Goal: Ask a question: Seek information or help from site administrators or community

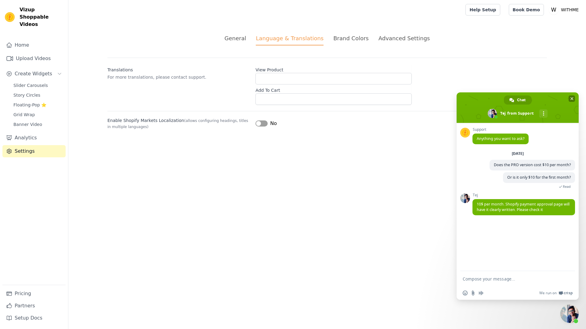
click at [571, 99] on span "Close chat" at bounding box center [571, 99] width 3 height 4
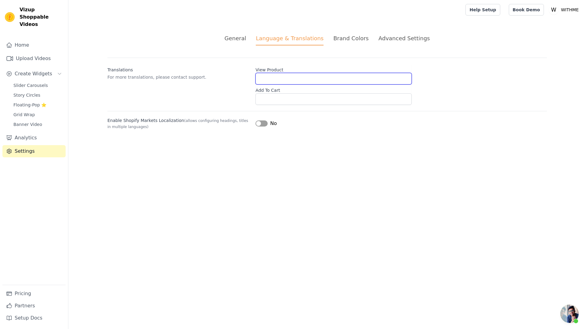
click at [270, 78] on input "View Product" at bounding box center [333, 79] width 156 height 12
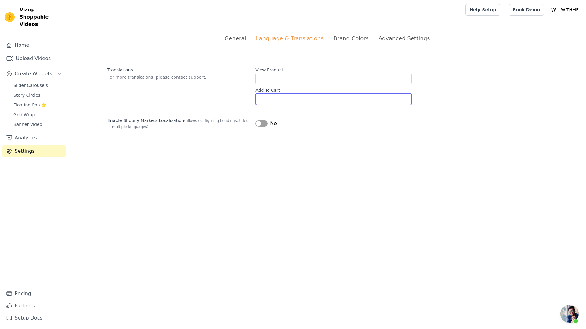
click at [270, 97] on input "Add To Cart" at bounding box center [333, 99] width 156 height 12
click at [221, 97] on div "Translations For more translations, please contact support. View Product Add To…" at bounding box center [327, 81] width 440 height 47
click at [347, 39] on div "Brand Colors" at bounding box center [350, 38] width 35 height 8
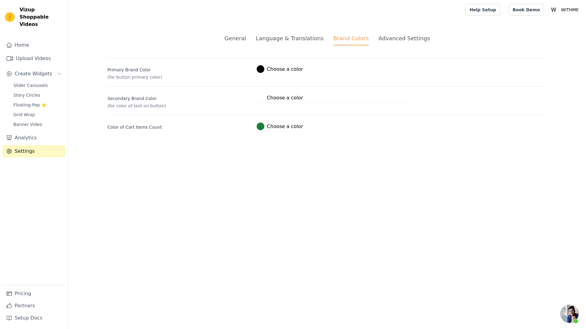
click at [298, 41] on div "Language & Translations" at bounding box center [290, 38] width 68 height 8
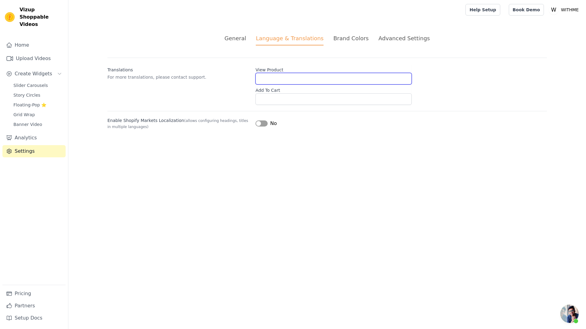
click at [271, 77] on input "View Product" at bounding box center [333, 79] width 156 height 12
click at [214, 81] on div "Translations For more translations, please contact support. View Product Add To…" at bounding box center [327, 81] width 440 height 47
click at [244, 38] on div "General" at bounding box center [236, 38] width 22 height 8
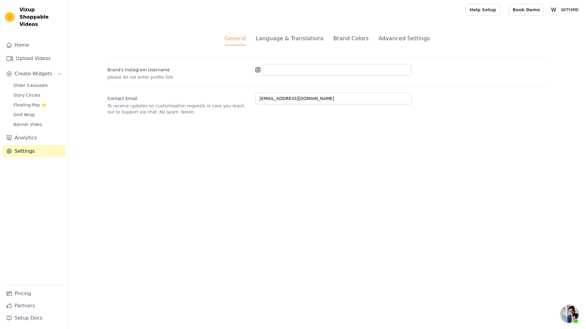
click at [349, 39] on div "Brand Colors" at bounding box center [350, 38] width 35 height 8
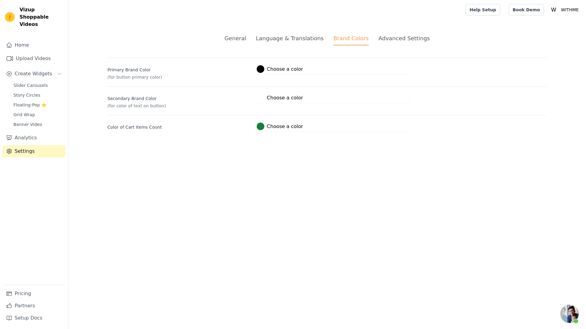
click at [389, 42] on div "Advanced Settings" at bounding box center [403, 38] width 51 height 8
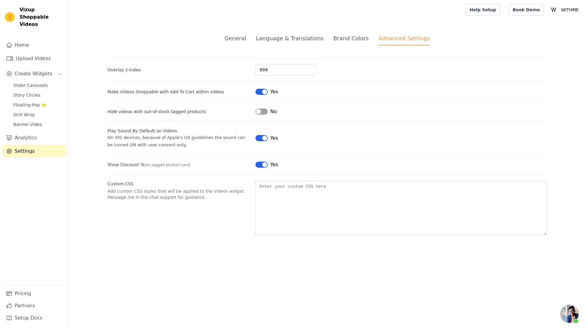
click at [349, 40] on div "Brand Colors" at bounding box center [350, 38] width 35 height 8
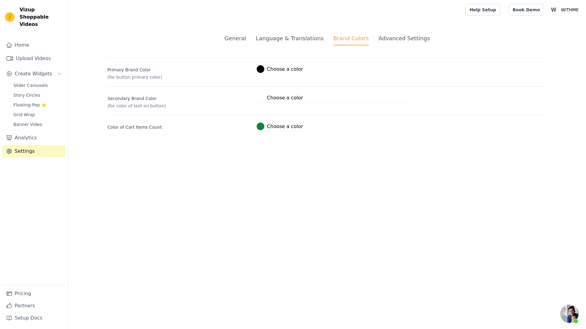
click at [289, 39] on div "Language & Translations" at bounding box center [290, 38] width 68 height 8
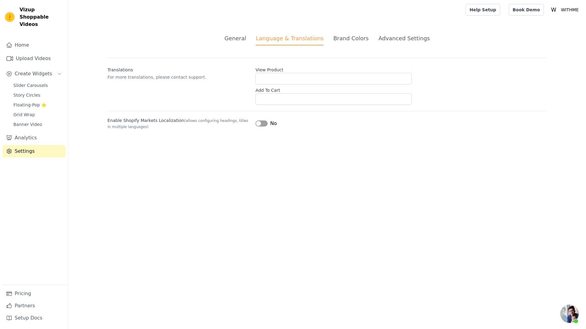
click at [240, 41] on div "General" at bounding box center [236, 38] width 22 height 8
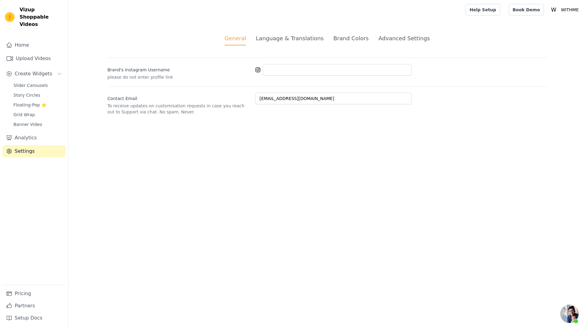
click at [286, 39] on div "Language & Translations" at bounding box center [290, 38] width 68 height 8
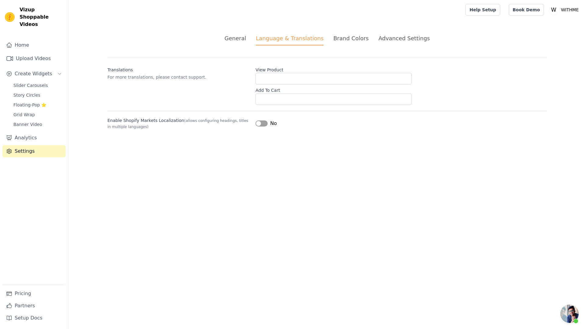
click at [159, 20] on div "General Language & Translations Brand Colors Advanced Settings unsaved changes …" at bounding box center [327, 82] width 469 height 125
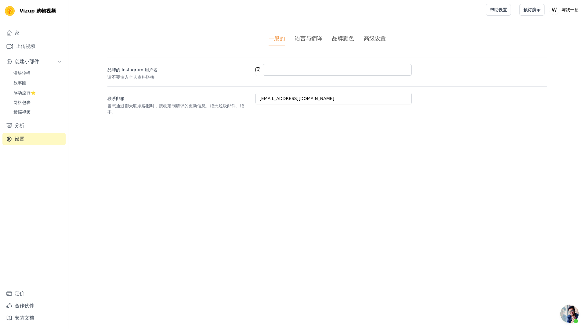
click at [232, 25] on div "一般的 语言与翻译 品牌颜色 高级设置 未保存的更改 节省 解雇 品牌的 Instagram 用户名 请不要输入个人资料链接 联系邮箱 当您通过聊天联系客服时…" at bounding box center [327, 75] width 469 height 110
click at [306, 39] on font "语言与翻译" at bounding box center [308, 38] width 27 height 6
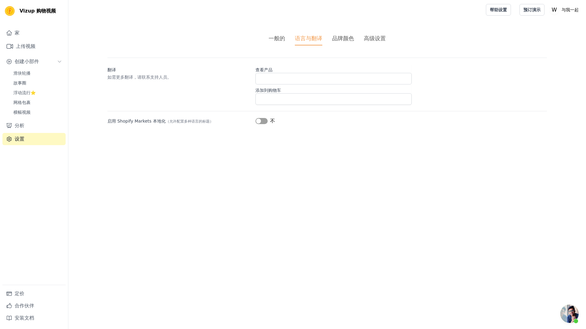
click at [343, 37] on font "品牌颜色" at bounding box center [343, 38] width 22 height 6
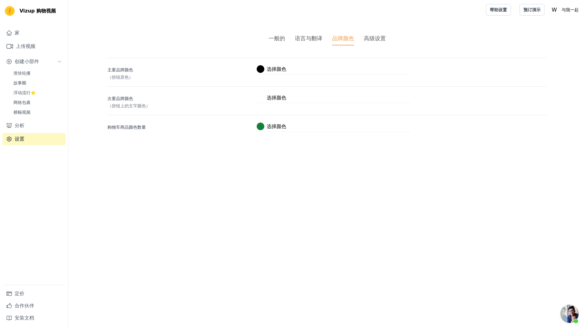
click at [377, 38] on font "高级设置" at bounding box center [375, 38] width 22 height 6
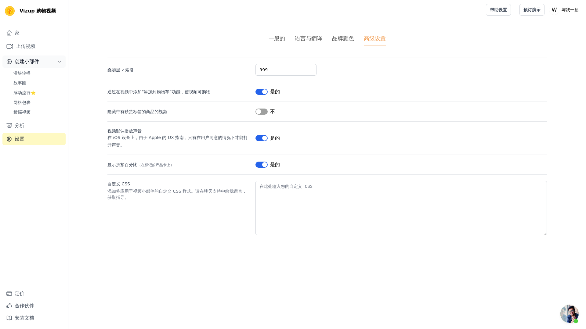
click at [31, 63] on font "创建小部件" at bounding box center [27, 62] width 24 height 6
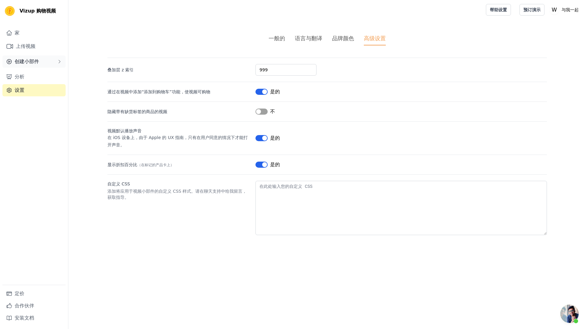
click at [33, 63] on font "创建小部件" at bounding box center [27, 62] width 24 height 6
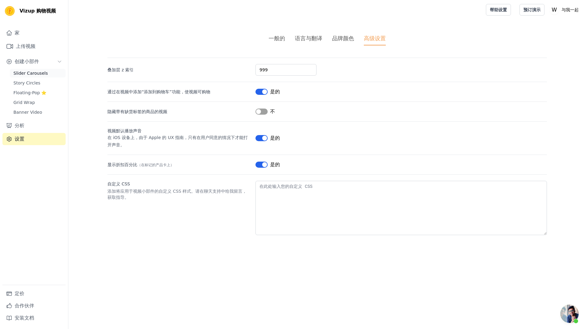
click at [27, 74] on span "Slider Carousels" at bounding box center [30, 73] width 34 height 6
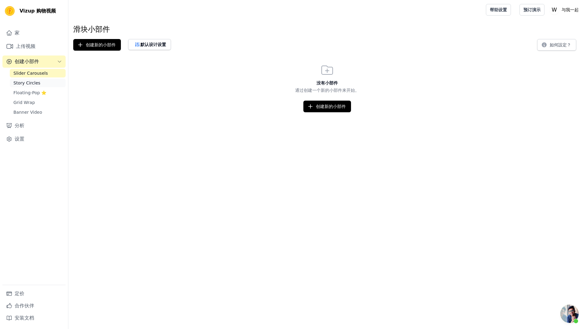
click at [24, 83] on span "Story Circles" at bounding box center [26, 83] width 27 height 6
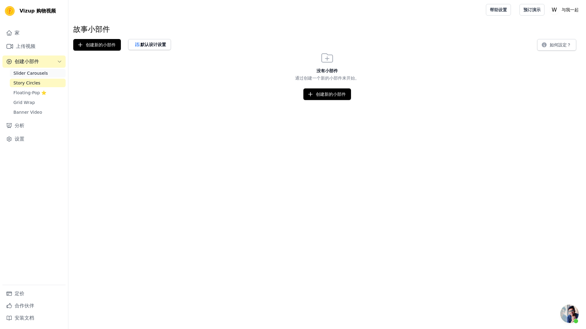
click at [29, 74] on span "Slider Carousels" at bounding box center [30, 73] width 34 height 6
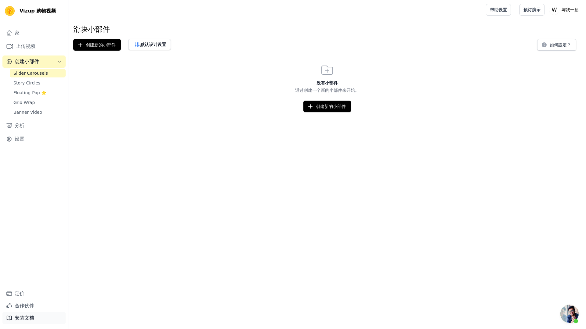
click at [27, 318] on font "安装文档" at bounding box center [25, 318] width 20 height 6
click at [99, 95] on div "没有小部件 通过创建一个新的小部件来开始。 创建新的小部件" at bounding box center [327, 87] width 518 height 49
click at [58, 62] on icon "侧边栏" at bounding box center [59, 61] width 5 height 5
click at [59, 62] on icon "侧边栏" at bounding box center [59, 61] width 5 height 5
click at [317, 107] on font "创建新的小部件" at bounding box center [331, 106] width 30 height 5
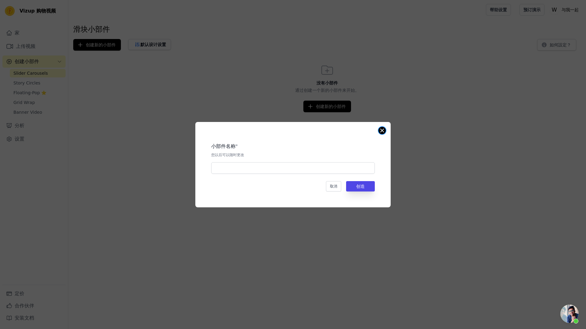
click at [382, 132] on button "关闭模式" at bounding box center [381, 130] width 7 height 7
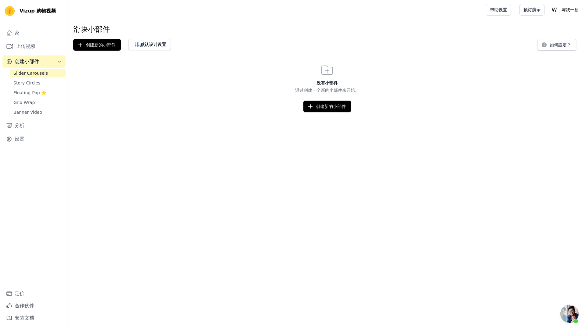
click at [198, 96] on div "没有小部件 通过创建一个新的小部件来开始。 创建新的小部件" at bounding box center [327, 87] width 518 height 49
click at [31, 34] on link "家" at bounding box center [33, 33] width 63 height 12
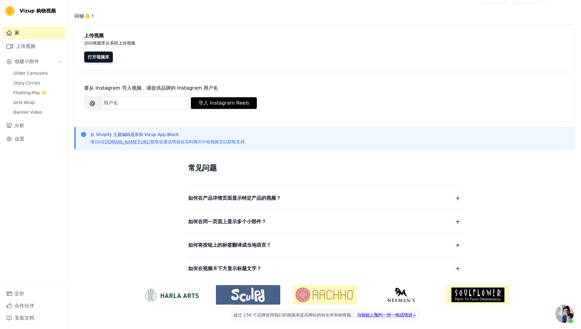
scroll to position [13, 0]
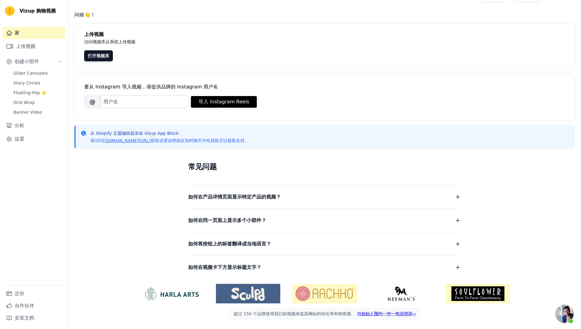
click at [224, 197] on font "如何在产品详情页面显示特定产品的视频？" at bounding box center [234, 197] width 93 height 6
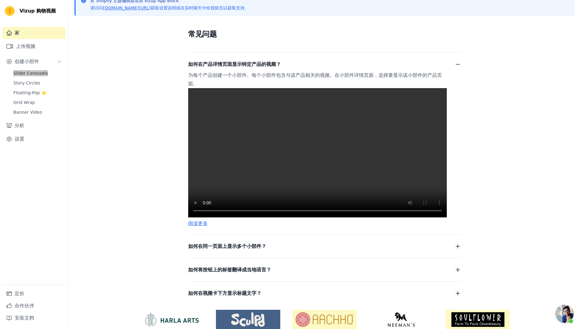
scroll to position [157, 0]
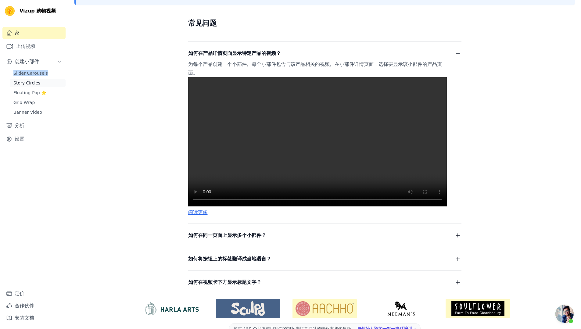
click at [22, 84] on span "Story Circles" at bounding box center [26, 83] width 27 height 6
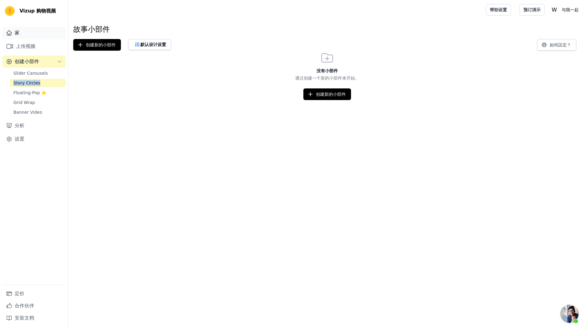
click at [22, 35] on link "家" at bounding box center [33, 33] width 63 height 12
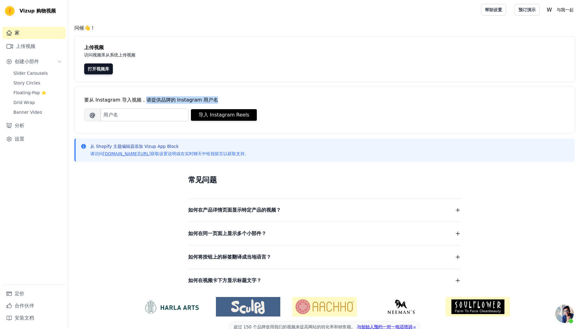
drag, startPoint x: 144, startPoint y: 101, endPoint x: 218, endPoint y: 100, distance: 74.2
click at [218, 100] on div "要从 Instagram 导入视频，请提供品牌的 Instagram 用户名" at bounding box center [324, 99] width 481 height 7
drag, startPoint x: 113, startPoint y: 147, endPoint x: 177, endPoint y: 147, distance: 63.8
click at [177, 147] on p "从 Shopify 主题编辑器添加 Vizup App Block" at bounding box center [169, 146] width 159 height 6
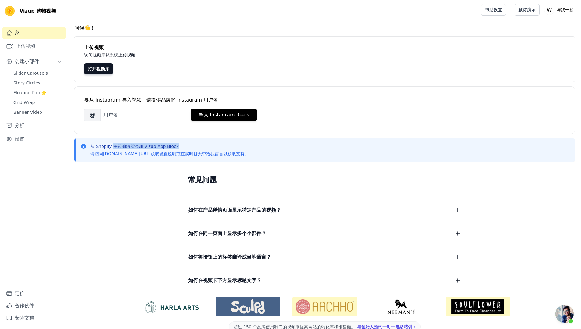
click at [183, 147] on p "从 Shopify 主题编辑器添加 Vizup App Block" at bounding box center [169, 146] width 159 height 6
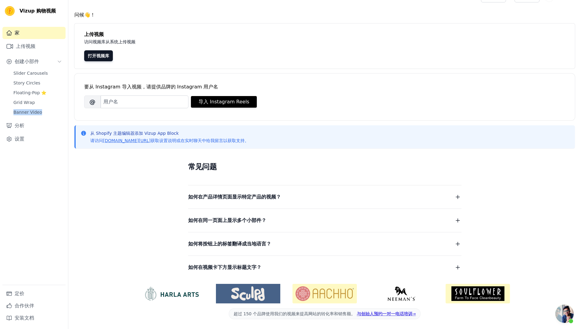
click at [234, 270] on font "如何在视频卡下方显示标题文字？" at bounding box center [224, 268] width 73 height 6
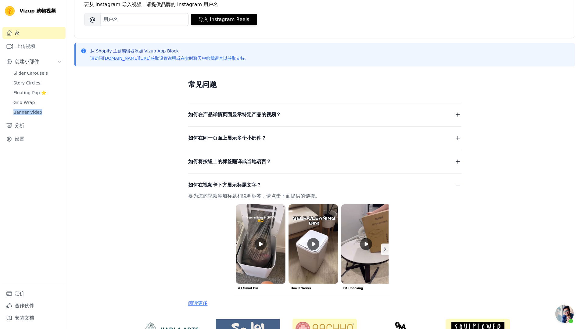
scroll to position [131, 0]
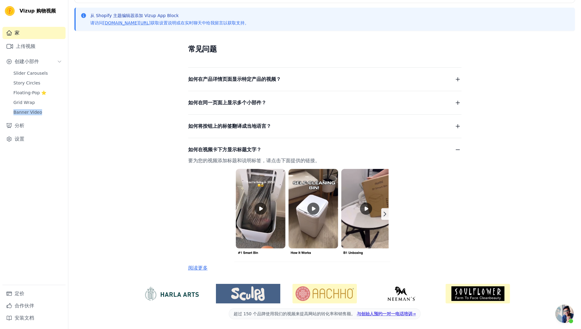
click at [262, 210] on img at bounding box center [317, 213] width 259 height 97
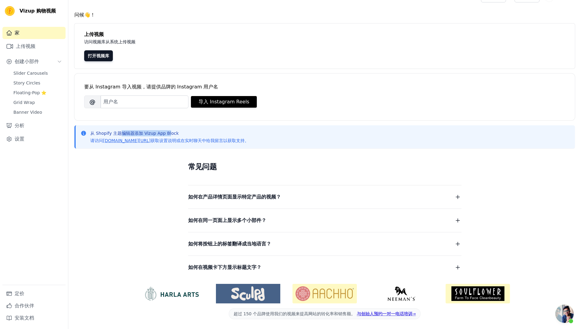
drag, startPoint x: 122, startPoint y: 132, endPoint x: 169, endPoint y: 133, distance: 47.6
click at [169, 133] on font "从 Shopify 主题编辑器添加 Vizup App Block" at bounding box center [134, 133] width 89 height 5
click at [22, 294] on font "定价" at bounding box center [20, 294] width 10 height 6
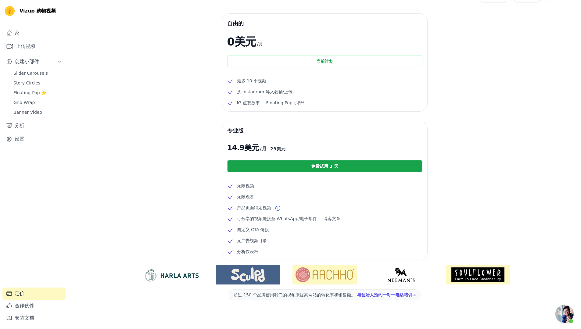
click at [562, 311] on span "Open chat" at bounding box center [565, 314] width 18 height 18
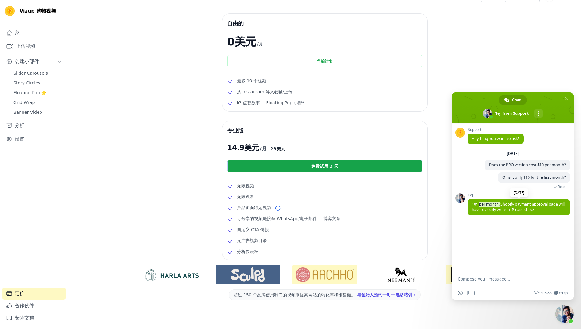
drag, startPoint x: 480, startPoint y: 206, endPoint x: 499, endPoint y: 206, distance: 18.9
click at [499, 206] on span "10$ per month. Shopify payment approval page will have it clearly written. Plea…" at bounding box center [518, 207] width 93 height 11
click at [491, 280] on textarea "Compose your message..." at bounding box center [507, 278] width 98 height 15
paste textarea "Is there a coupon code? Why did the price increase to $14.90? It was only $10 b…"
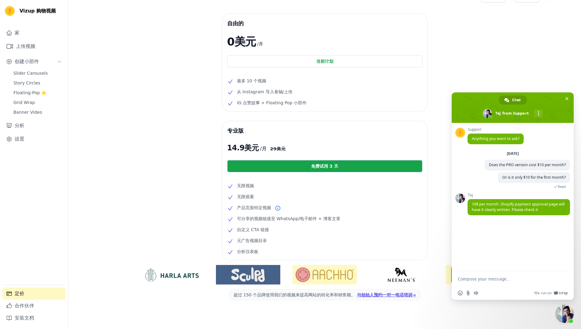
type textarea "Is there a coupon code? Why did the price increase to $14.90? It was only $10 b…"
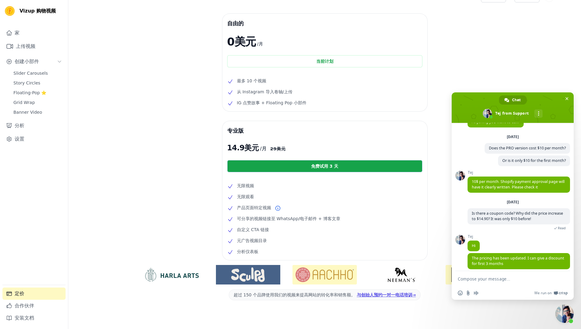
scroll to position [23, 0]
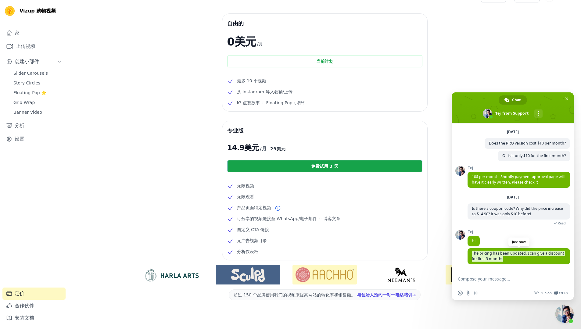
drag, startPoint x: 521, startPoint y: 260, endPoint x: 470, endPoint y: 254, distance: 51.4
click at [470, 254] on span "The pricing has been updated. I can give a discount for first 3 months" at bounding box center [519, 256] width 103 height 16
click at [519, 260] on span "The pricing has been updated. I can give a discount for first 3 months" at bounding box center [519, 256] width 103 height 16
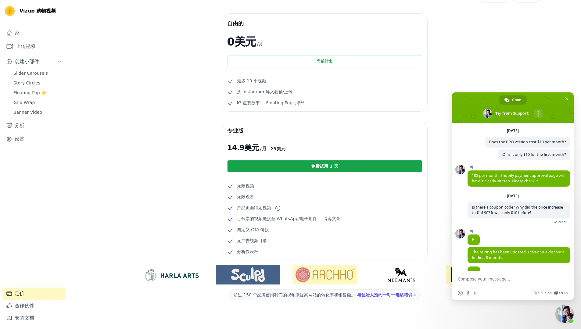
scroll to position [35, 0]
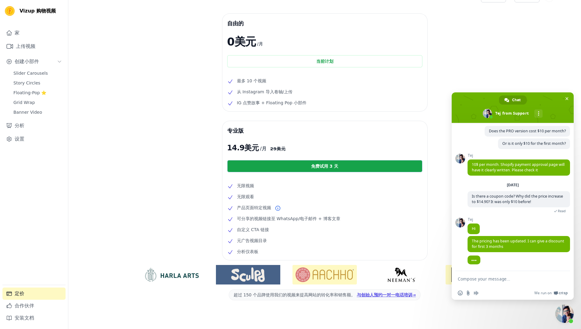
click at [475, 279] on textarea "Compose your message..." at bounding box center [507, 278] width 98 height 15
paste textarea "Please give me a 12-month discount based on the previous price, and I can accep…"
type textarea "Please give me a 12-month discount based on the previous price, and I can accep…"
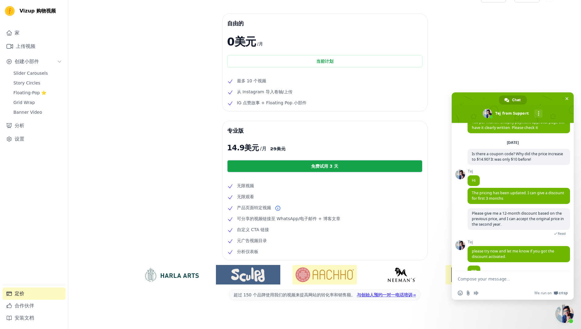
scroll to position [89, 0]
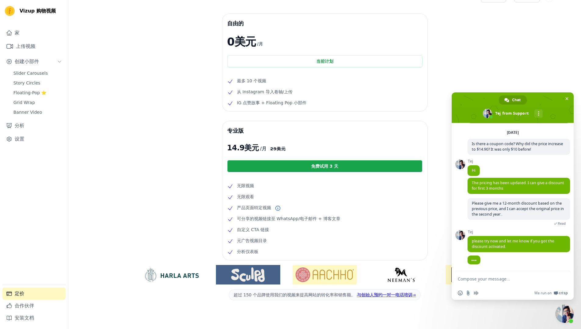
click at [491, 279] on textarea "Compose your message..." at bounding box center [507, 278] width 98 height 15
paste textarea "This is so sudden. I have chosen you among so many apps, but you raised the pri…"
type textarea "This is so sudden. I have chosen you among so many apps, but you raised the pri…"
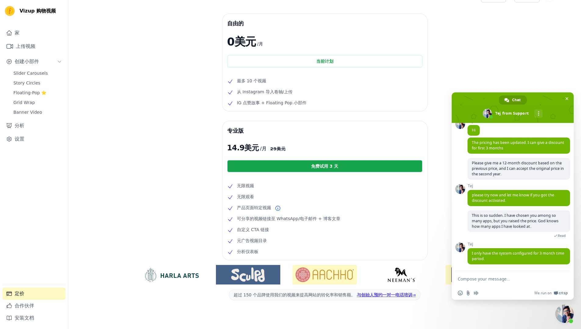
scroll to position [129, 0]
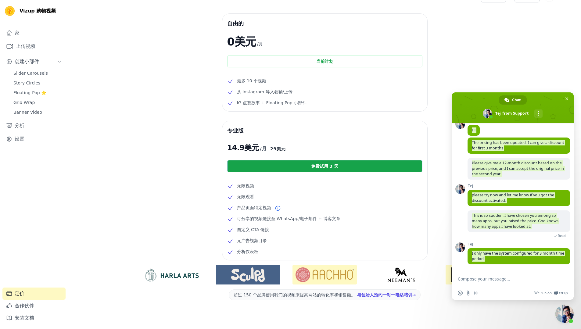
drag, startPoint x: 487, startPoint y: 259, endPoint x: 466, endPoint y: 254, distance: 20.9
click at [466, 254] on div "Support Anything you want to ask? [DATE] Does the PRO version cost $10 per mont…" at bounding box center [513, 197] width 122 height 148
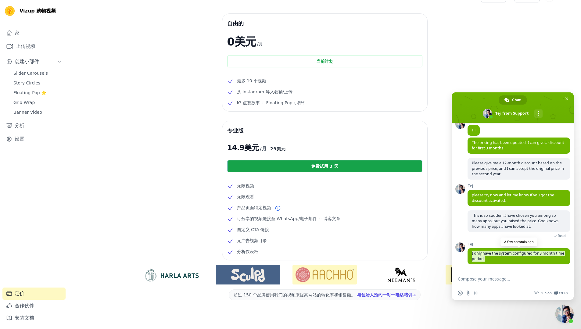
drag, startPoint x: 500, startPoint y: 261, endPoint x: 472, endPoint y: 254, distance: 28.6
click at [472, 254] on span "I only have the system configured for 3 month time period." at bounding box center [519, 256] width 103 height 16
click at [505, 259] on span "I only have the system configured for 3 month time period." at bounding box center [519, 256] width 103 height 16
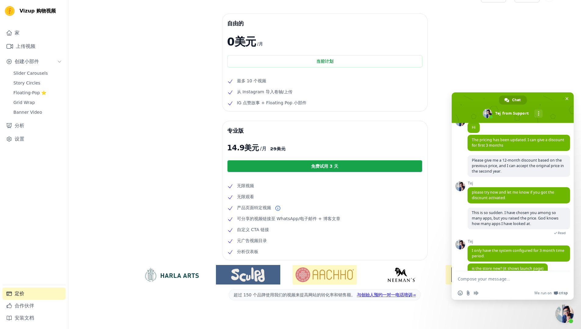
scroll to position [155, 0]
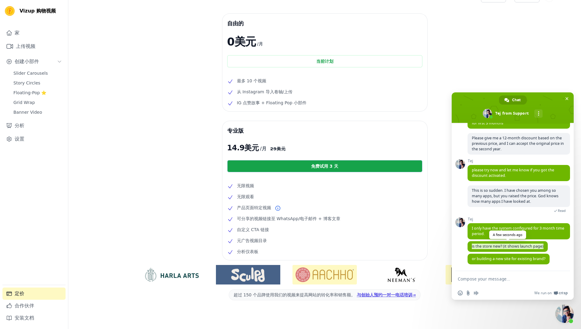
drag, startPoint x: 546, startPoint y: 246, endPoint x: 469, endPoint y: 246, distance: 77.5
click at [469, 246] on span "is the store new? (it shows launch page)" at bounding box center [508, 246] width 80 height 11
drag, startPoint x: 547, startPoint y: 259, endPoint x: 471, endPoint y: 259, distance: 76.3
click at [471, 259] on span "or building a new site for existing brand?" at bounding box center [509, 259] width 82 height 11
click at [555, 259] on div "Tej or building a new site for existing brand? A few seconds ago" at bounding box center [519, 262] width 103 height 17
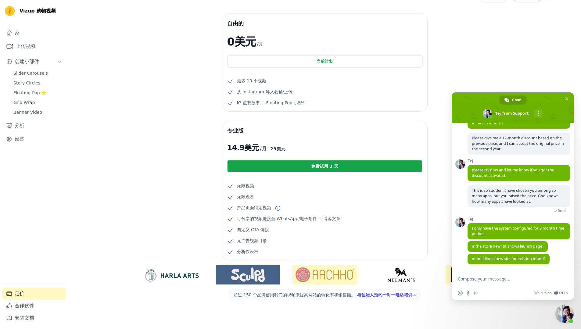
drag, startPoint x: 492, startPoint y: 283, endPoint x: 495, endPoint y: 279, distance: 5.2
click at [492, 283] on textarea "Compose your message..." at bounding box center [507, 278] width 98 height 15
paste textarea "We are renovating"
type textarea "We are renovating"
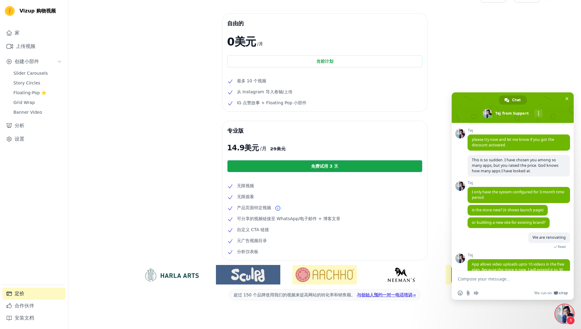
scroll to position [214, 0]
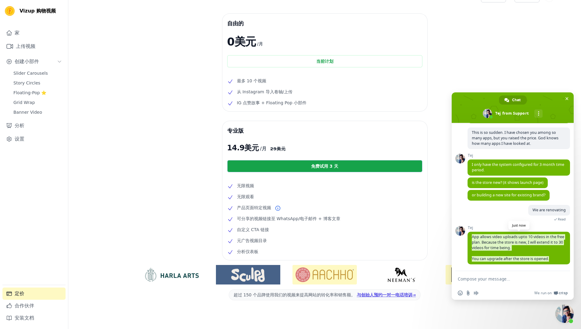
drag, startPoint x: 555, startPoint y: 259, endPoint x: 470, endPoint y: 237, distance: 87.6
click at [470, 237] on span "App allows video uploads upto 10 videos in the free plan. Because the store is …" at bounding box center [519, 248] width 103 height 33
click at [486, 252] on span "App allows video uploads upto 10 videos in the free plan. Because the store is …" at bounding box center [519, 248] width 103 height 33
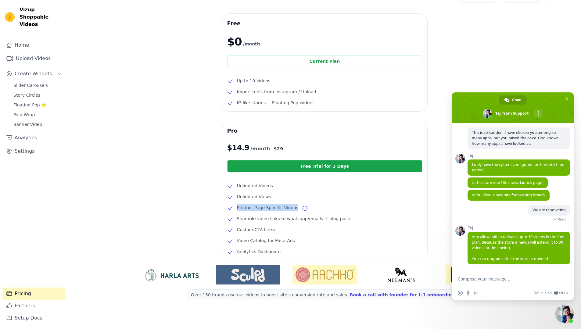
drag, startPoint x: 296, startPoint y: 209, endPoint x: 237, endPoint y: 209, distance: 59.2
click at [237, 209] on li "Product Page Specific Videos" at bounding box center [324, 207] width 195 height 7
copy span "Product Page Specific Videos"
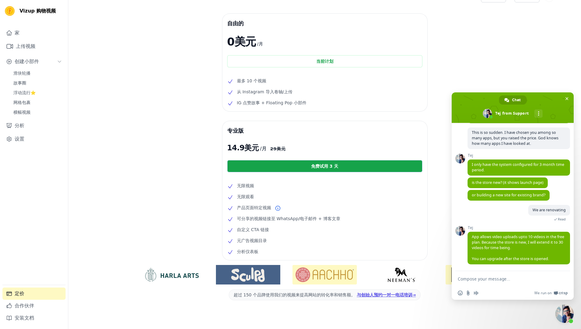
click at [477, 281] on textarea "Compose your message..." at bounding box center [507, 278] width 98 height 15
paste textarea "Product Page Specific Videos"
click at [471, 280] on textarea "I need—Product Page Specific Videos" at bounding box center [507, 278] width 98 height 15
click at [475, 280] on textarea "I need —Product Page Specific Videos" at bounding box center [507, 278] width 98 height 15
type textarea "I need — Product Page Specific Videos"
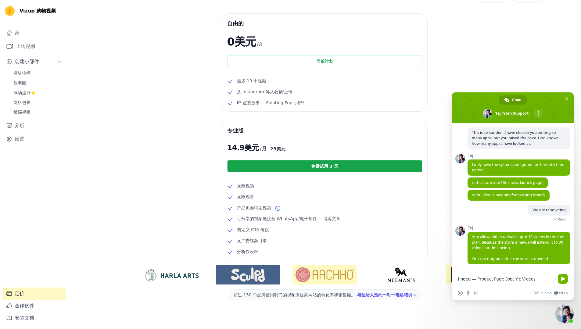
click at [540, 281] on textarea "I need — Product Page Specific Videos" at bounding box center [507, 278] width 98 height 15
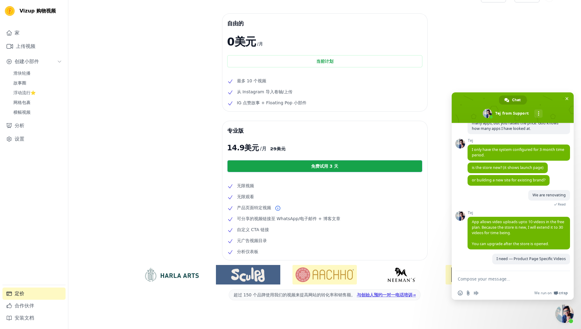
scroll to position [229, 0]
click at [494, 281] on textarea "Compose your message..." at bounding box center [507, 278] width 98 height 15
paste textarea "I can pay, but you guys are adjusting prices so quickly that's hard to accept."
type textarea "I can pay, but you guys are adjusting prices so quickly that's hard to accept."
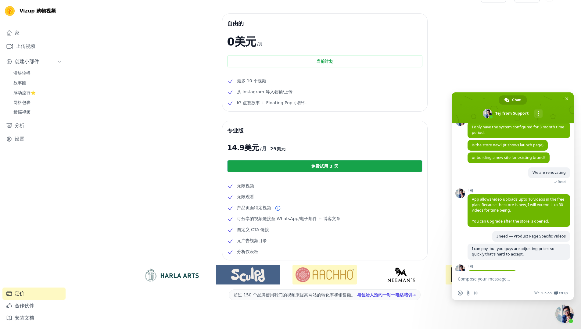
scroll to position [307, 0]
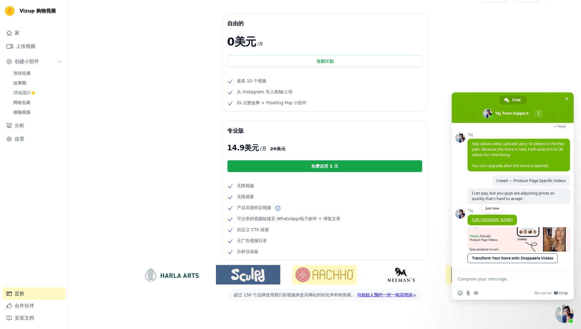
click at [485, 220] on link "[URL][DOMAIN_NAME]" at bounding box center [492, 219] width 41 height 5
click at [502, 279] on textarea "Compose your message..." at bounding box center [507, 278] width 98 height 15
paste textarea "Is this feature also included in the free basic plan?"
type textarea "Is this feature also included in the free basic plan?"
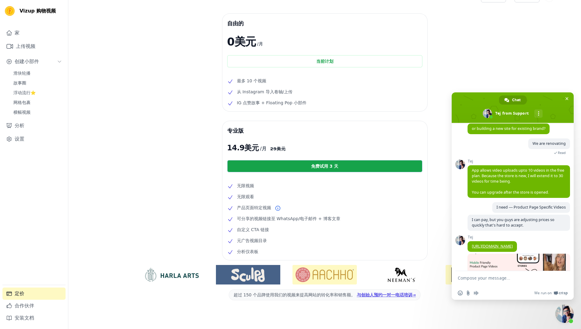
scroll to position [349, 0]
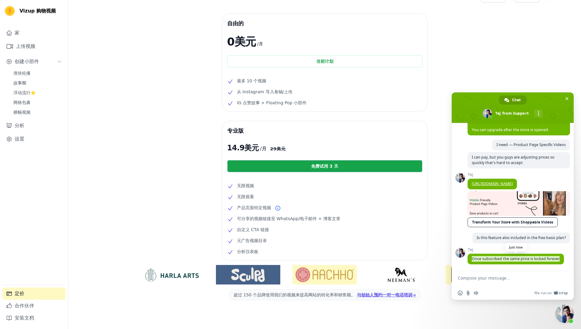
drag, startPoint x: 563, startPoint y: 260, endPoint x: 470, endPoint y: 260, distance: 92.8
click at [470, 260] on span "Once subscribed the same price is locked forever" at bounding box center [516, 259] width 96 height 11
click at [525, 259] on span "Once subscribed the same price is locked forever" at bounding box center [516, 258] width 88 height 5
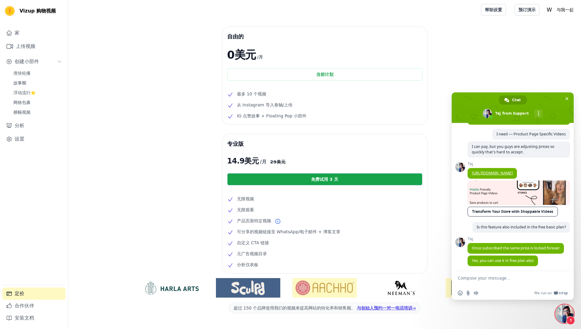
scroll to position [362, 0]
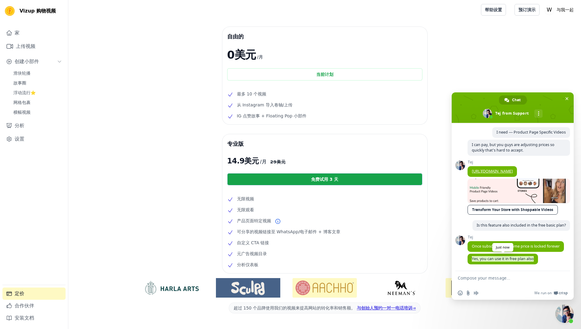
drag, startPoint x: 536, startPoint y: 259, endPoint x: 470, endPoint y: 260, distance: 66.6
click at [470, 260] on span "Yes, you can use it in free plan also" at bounding box center [503, 259] width 71 height 11
click at [499, 259] on span "Yes, you can use it in free plan also" at bounding box center [503, 258] width 62 height 5
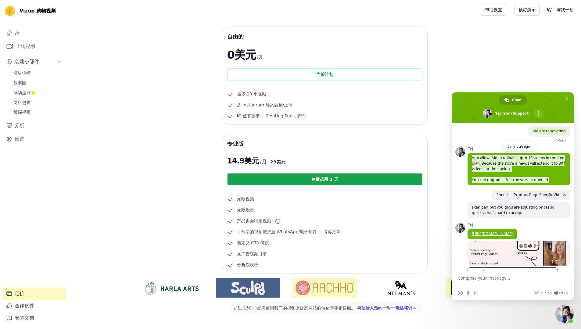
drag, startPoint x: 552, startPoint y: 185, endPoint x: 468, endPoint y: 162, distance: 87.2
click at [468, 162] on span "App allows video uploads upto 10 videos in the free plan. Because the store is …" at bounding box center [519, 169] width 103 height 33
click at [549, 174] on span "App allows video uploads upto 10 videos in the free plan. Because the store is …" at bounding box center [519, 169] width 103 height 33
drag, startPoint x: 552, startPoint y: 185, endPoint x: 472, endPoint y: 163, distance: 83.4
click at [472, 163] on span "App allows video uploads upto 10 videos in the free plan. Because the store is …" at bounding box center [519, 169] width 103 height 33
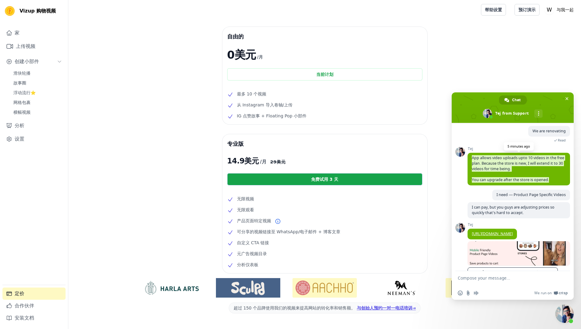
click at [555, 177] on span "App allows video uploads upto 10 videos in the free plan. Because the store is …" at bounding box center [519, 169] width 103 height 33
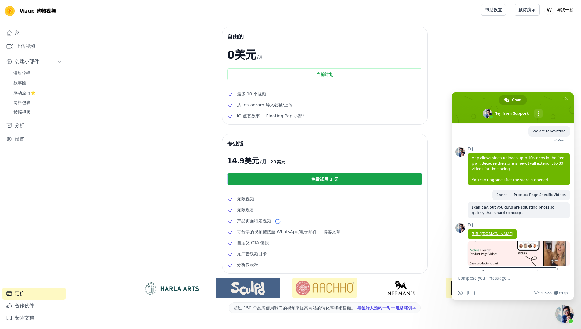
click at [151, 125] on div "自由的 0美元 /月 当前计划 最多 10 个视频 从 Instagram 导入卷轴/上传 IG 点赞故事 + Floating Pop 小部件 专业版 14…" at bounding box center [324, 187] width 513 height 321
click at [215, 127] on div "自由的 0美元 /月 当前计划 最多 10 个视频 从 Instagram 导入卷轴/上传 IG 点赞故事 + Floating Pop 小部件 专业版 14…" at bounding box center [324, 187] width 513 height 321
click at [179, 32] on div "自由的 0美元 /月 当前计划 最多 10 个视频 从 Instagram 导入卷轴/上传 IG 点赞故事 + Floating Pop 小部件 专业版 14…" at bounding box center [324, 187] width 513 height 321
